Goal: Task Accomplishment & Management: Use online tool/utility

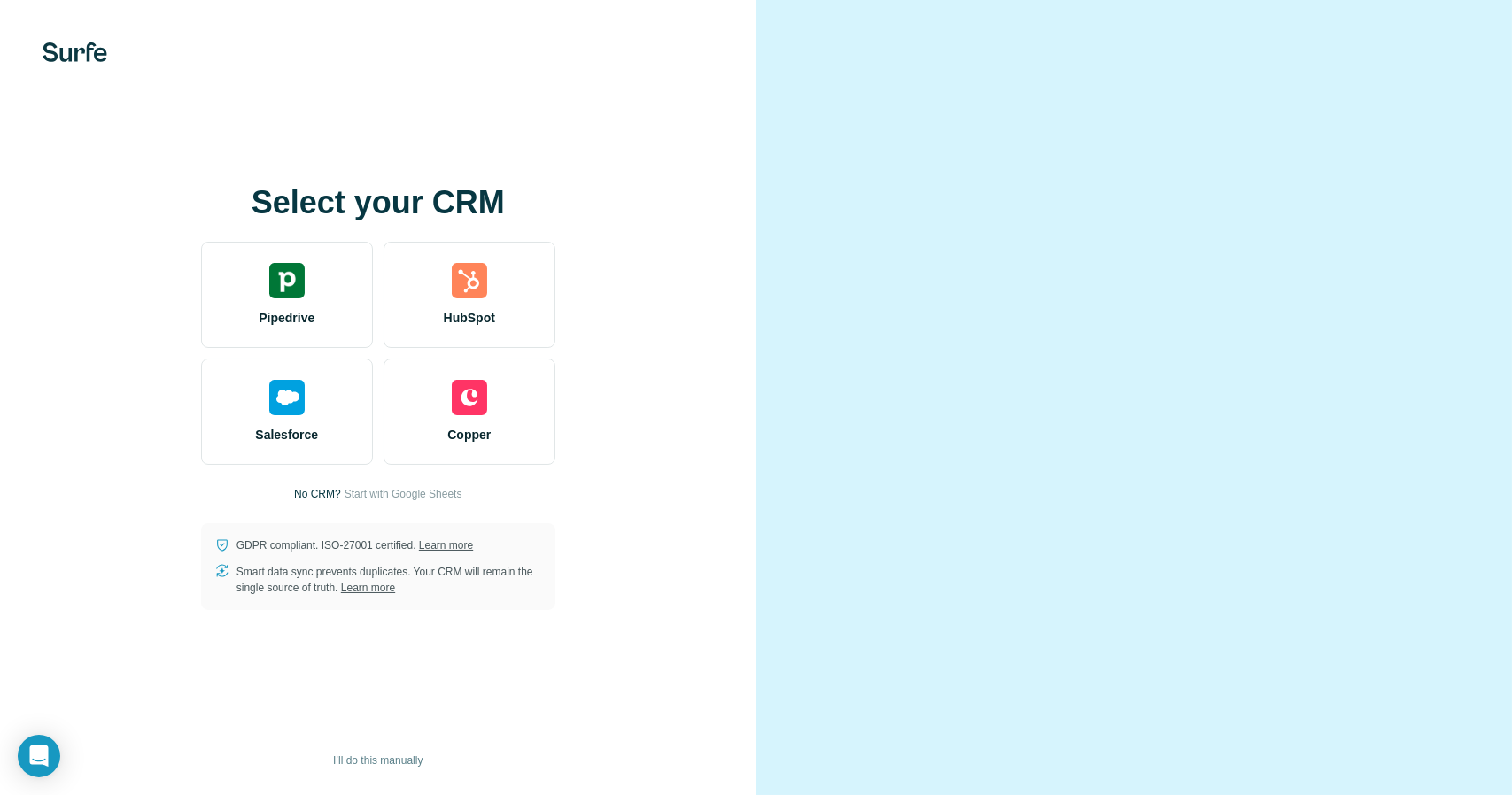
click at [299, 331] on div "Pipedrive" at bounding box center [286, 295] width 172 height 107
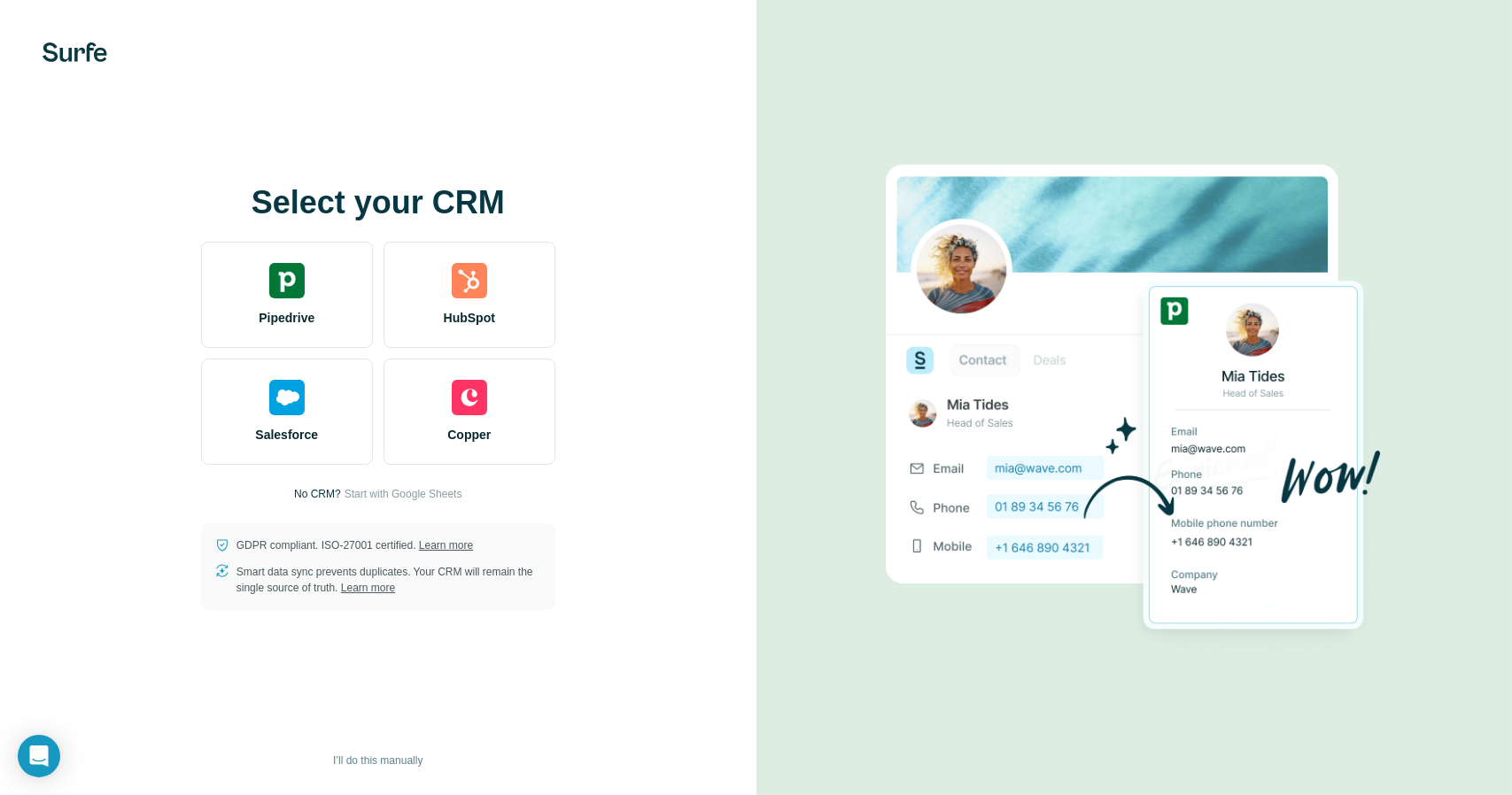
click at [313, 314] on span "Pipedrive" at bounding box center [286, 317] width 56 height 18
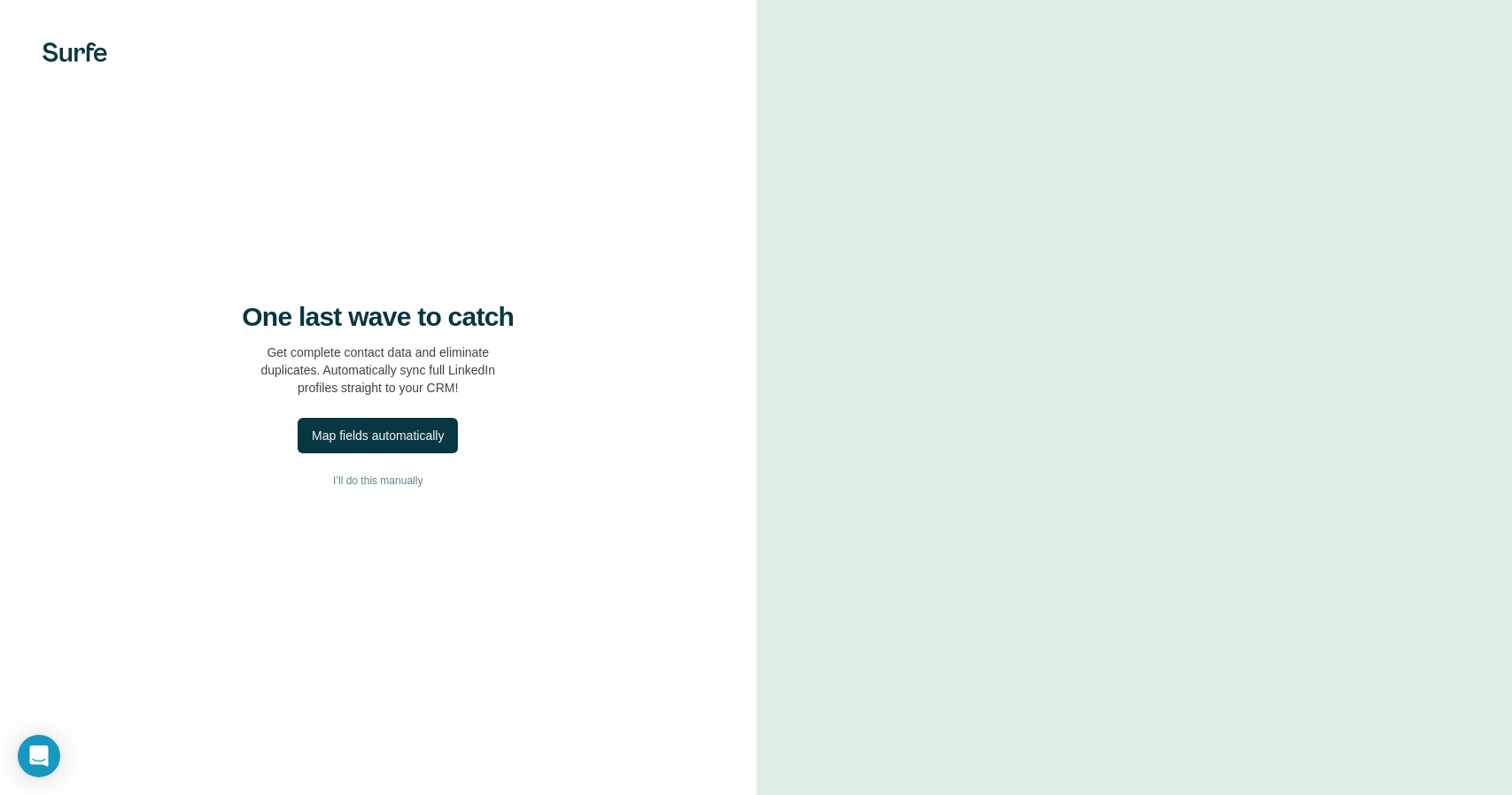
click at [422, 444] on div "Map fields automatically" at bounding box center [377, 435] width 132 height 18
